Goal: Information Seeking & Learning: Learn about a topic

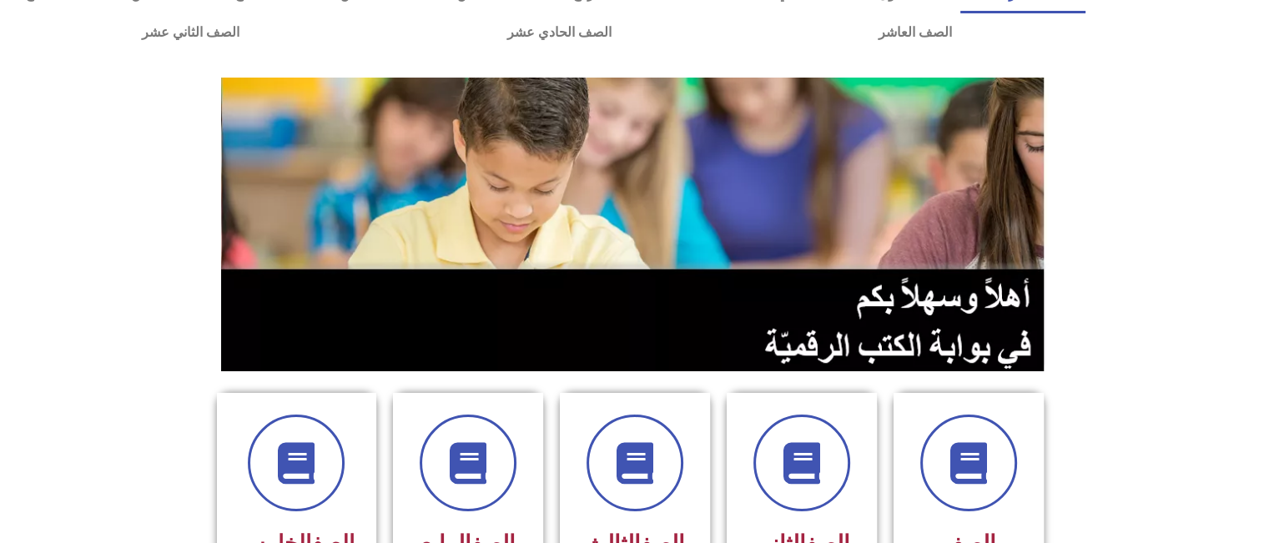
scroll to position [67, 0]
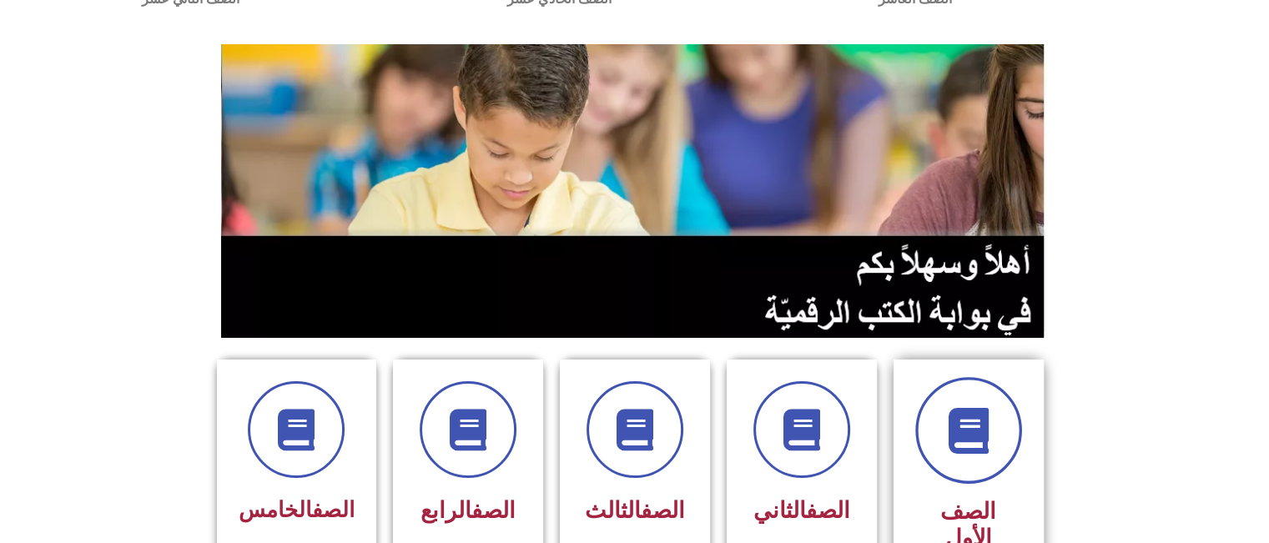
click at [968, 423] on icon at bounding box center [968, 431] width 46 height 46
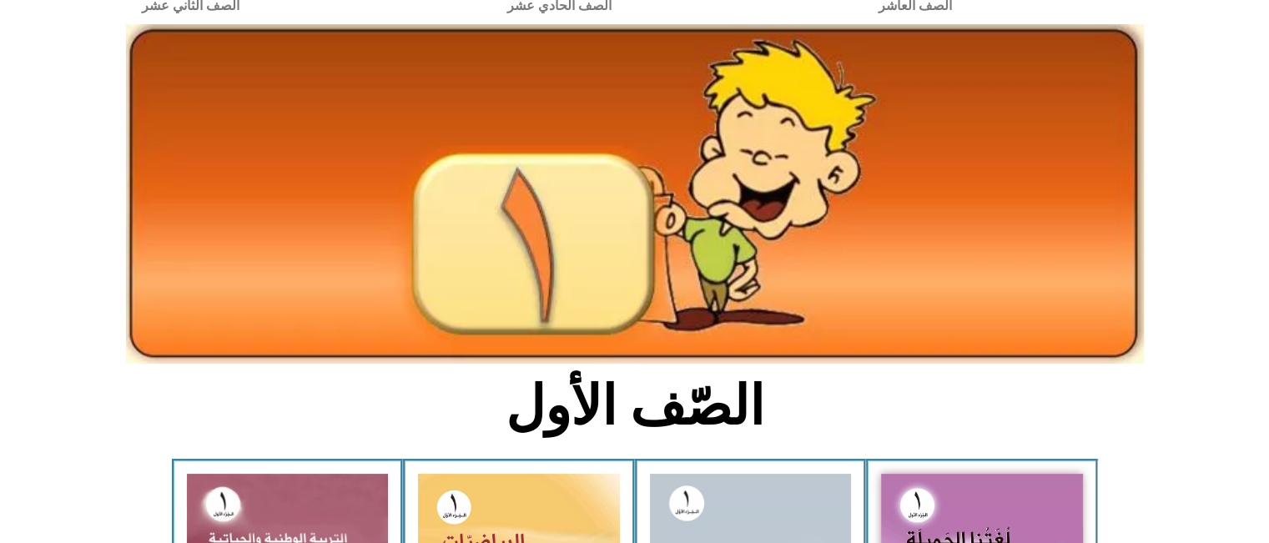
scroll to position [134, 0]
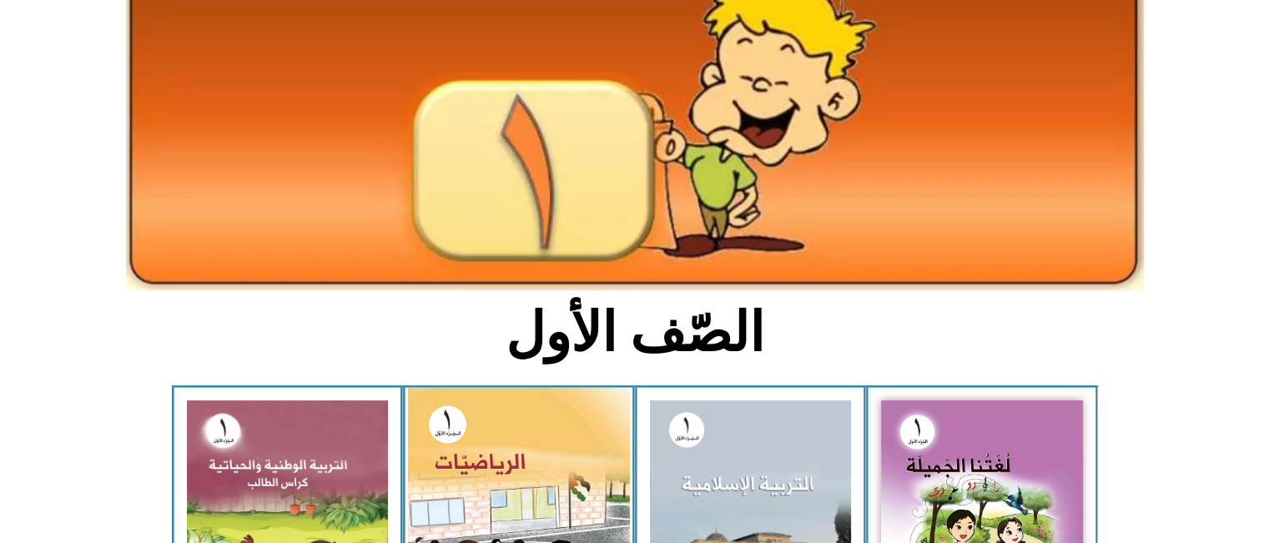
click at [578, 470] on img at bounding box center [519, 527] width 222 height 278
